Goal: Obtain resource: Download file/media

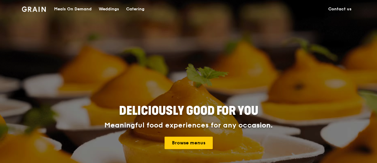
click at [82, 11] on div "Meals On Demand" at bounding box center [72, 9] width 37 height 18
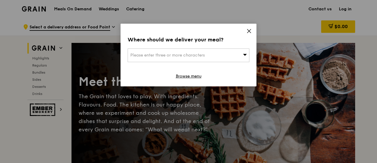
click at [247, 30] on icon at bounding box center [248, 30] width 5 height 5
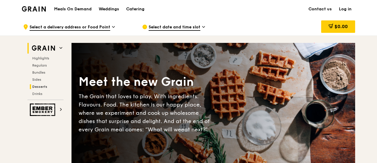
click at [40, 87] on span "Desserts" at bounding box center [39, 86] width 15 height 4
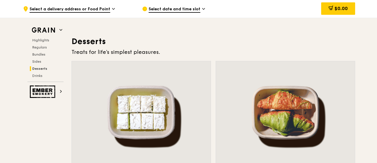
scroll to position [1668, 0]
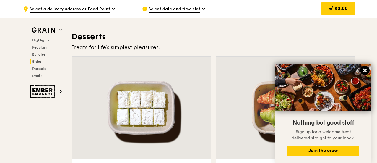
click at [364, 70] on icon at bounding box center [365, 70] width 4 height 4
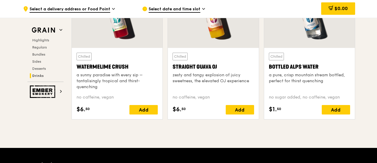
scroll to position [2371, 0]
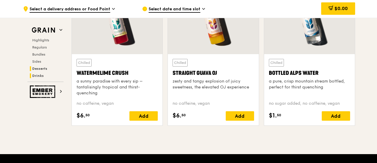
click at [42, 66] on span "Desserts" at bounding box center [39, 68] width 15 height 4
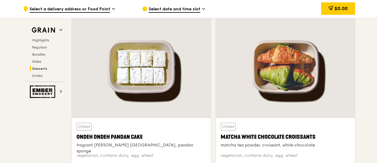
scroll to position [1674, 0]
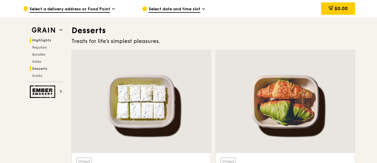
click at [42, 40] on span "Highlights" at bounding box center [41, 40] width 19 height 4
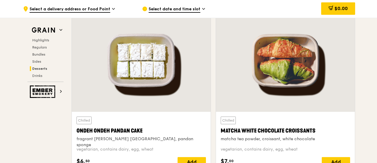
scroll to position [1696, 0]
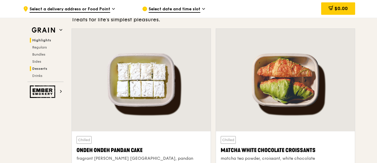
click at [38, 39] on span "Highlights" at bounding box center [41, 40] width 19 height 4
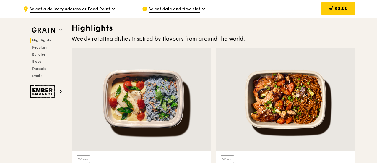
scroll to position [167, 0]
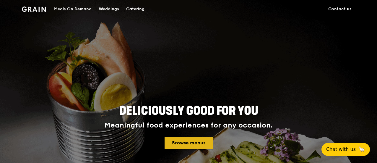
click at [174, 143] on link "Browse menus" at bounding box center [188, 142] width 48 height 12
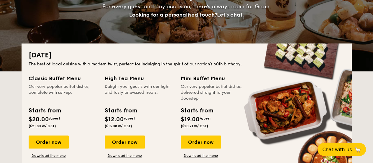
scroll to position [94, 0]
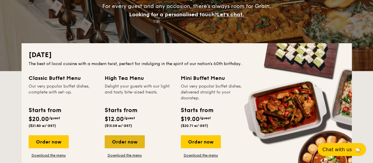
click at [123, 139] on div "Order now" at bounding box center [125, 141] width 40 height 13
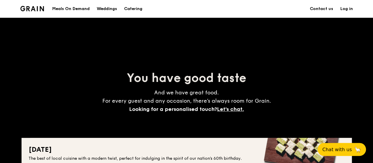
scroll to position [94, 0]
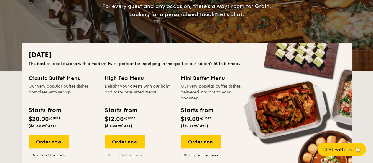
click at [126, 155] on link "Download the menu" at bounding box center [125, 155] width 40 height 5
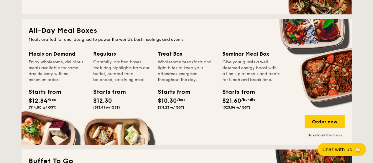
scroll to position [386, 0]
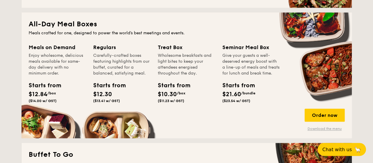
click at [324, 130] on link "Download the menu" at bounding box center [325, 128] width 40 height 5
